Goal: Transaction & Acquisition: Subscribe to service/newsletter

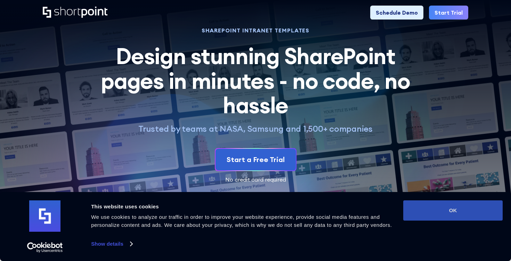
click at [458, 207] on button "OK" at bounding box center [453, 210] width 99 height 20
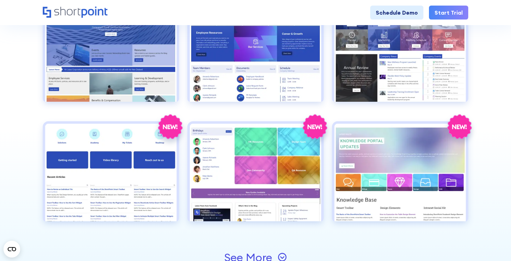
scroll to position [713, 0]
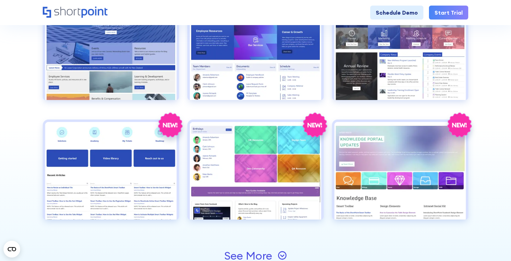
click at [446, 12] on link "Start Trial" at bounding box center [448, 13] width 39 height 14
